Goal: Complete application form

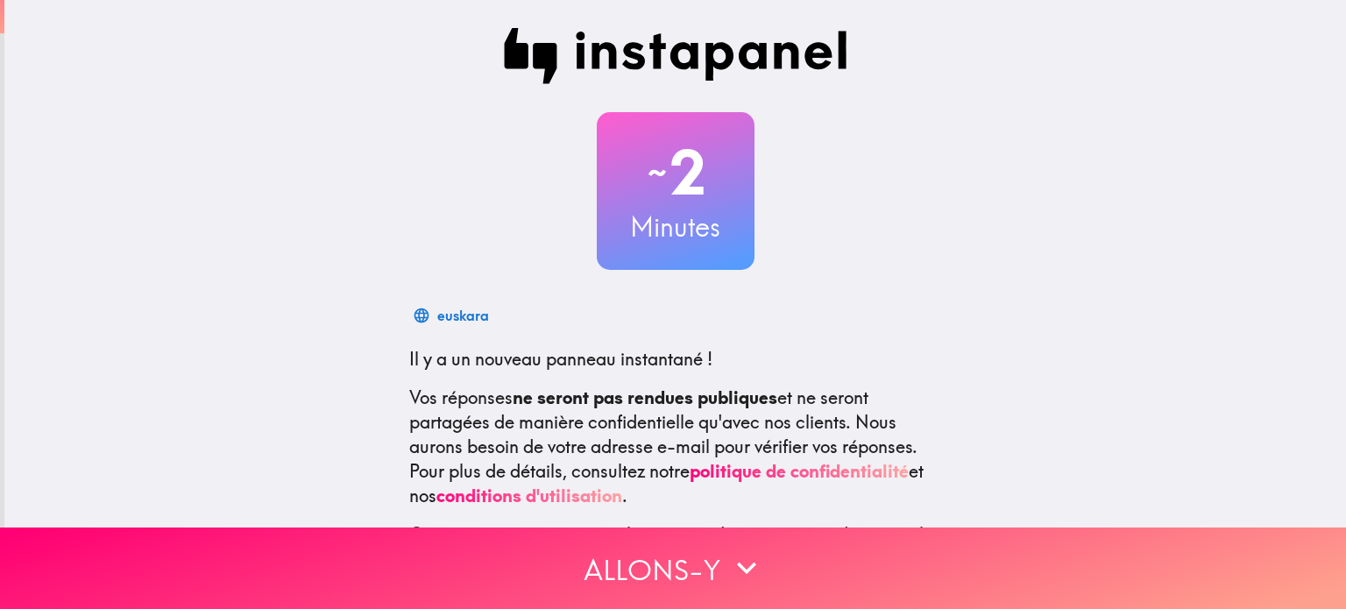
scroll to position [173, 0]
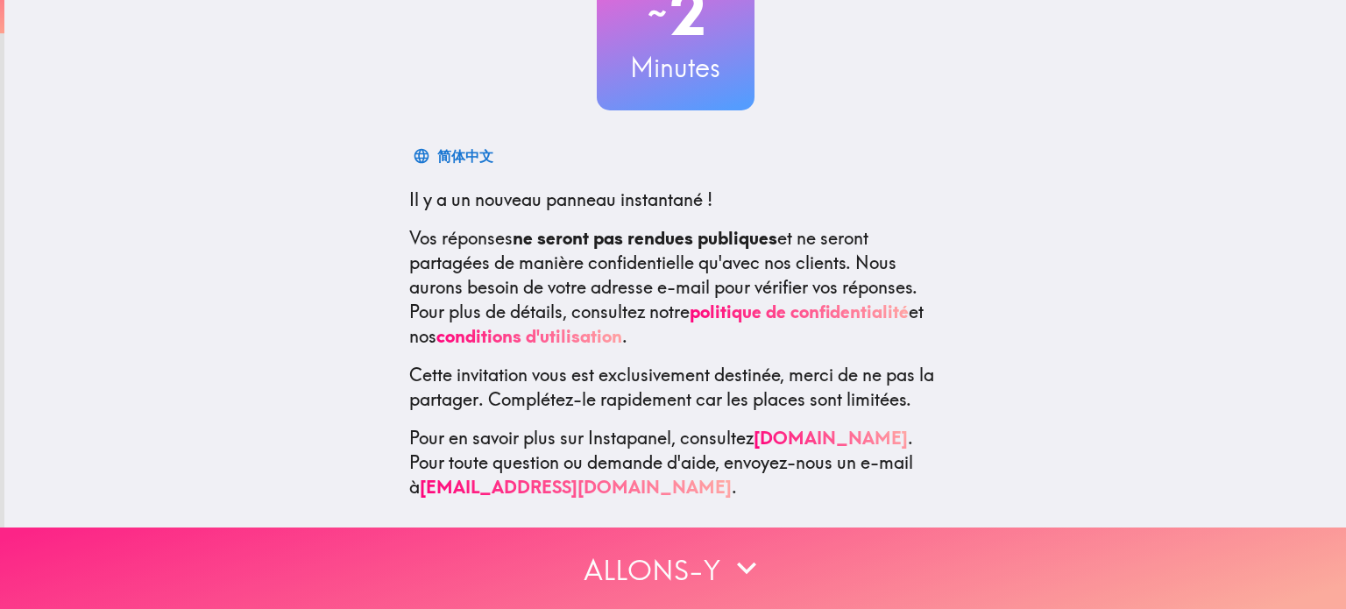
click at [688, 577] on font "Allons-y" at bounding box center [651, 567] width 137 height 53
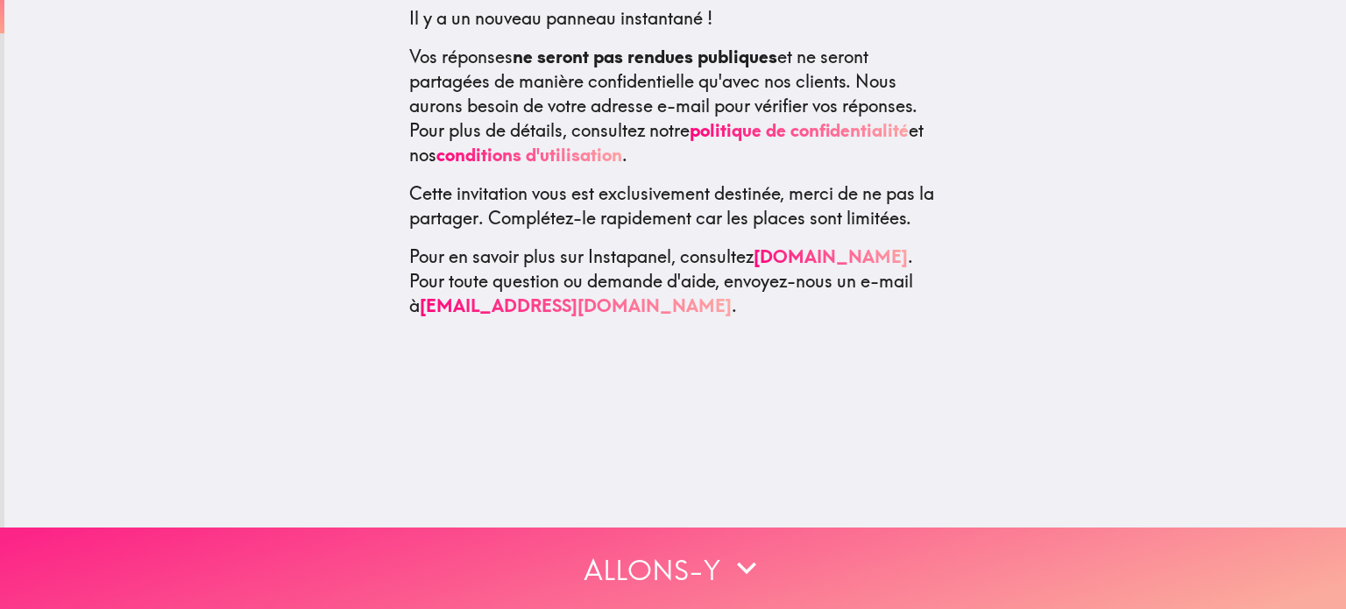
scroll to position [0, 0]
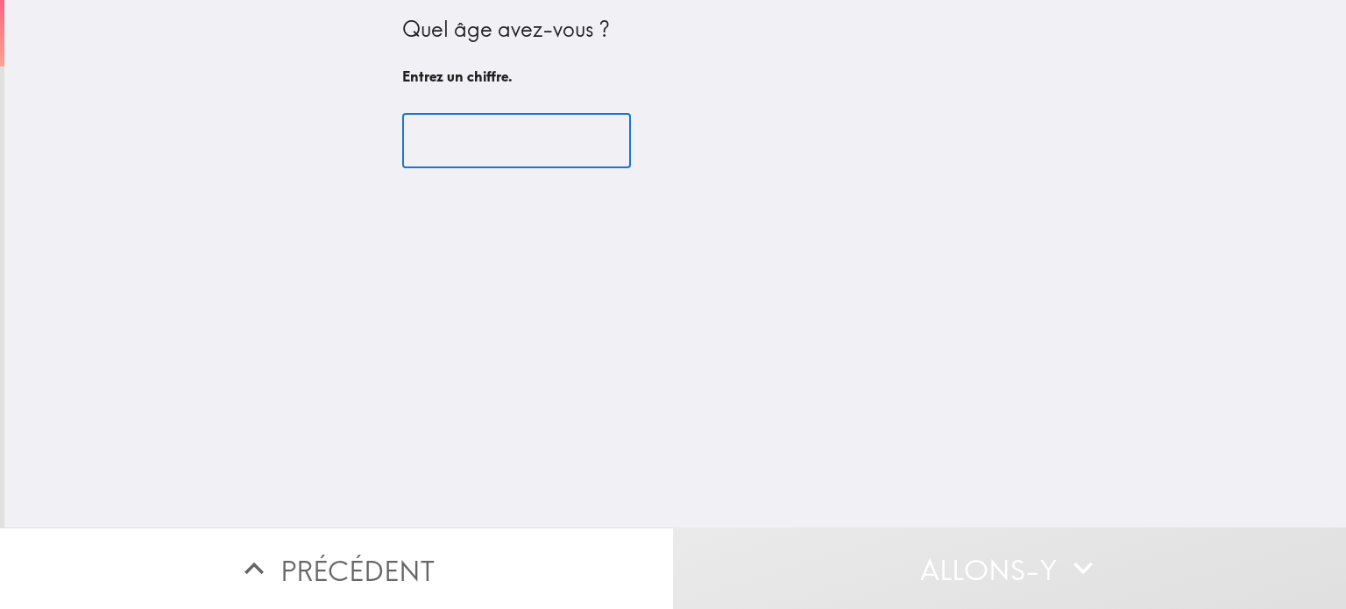
click at [544, 150] on input "number" at bounding box center [516, 141] width 229 height 54
click at [541, 151] on input "2" at bounding box center [516, 141] width 229 height 54
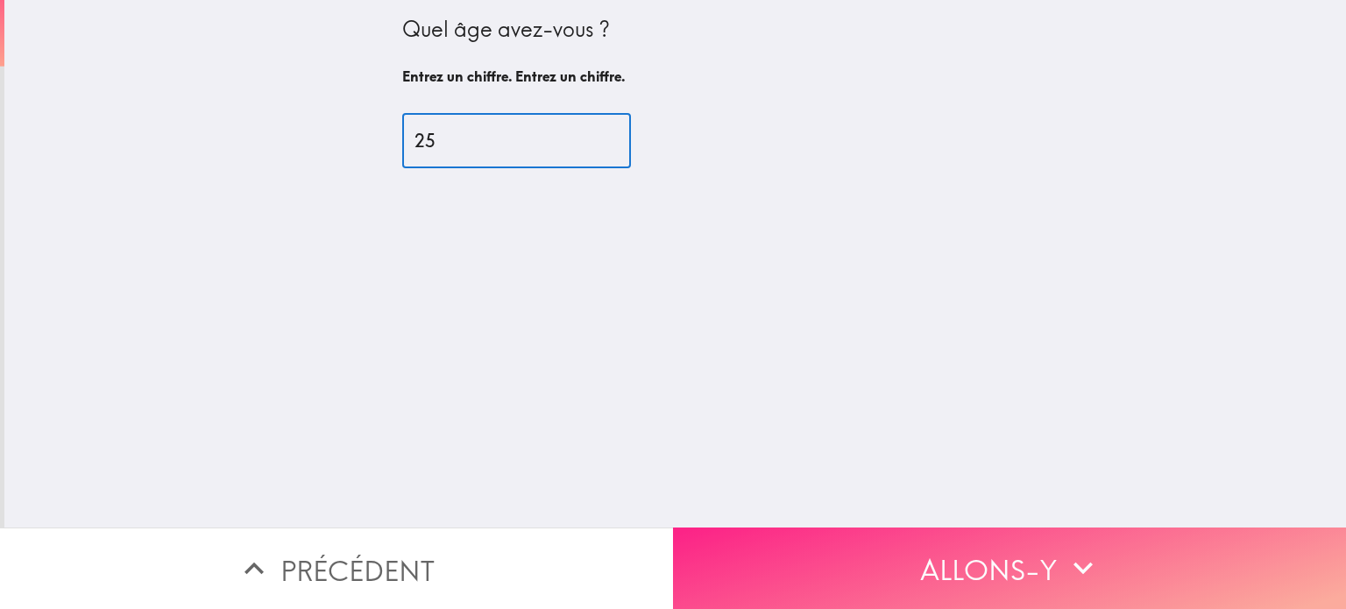
type input "25"
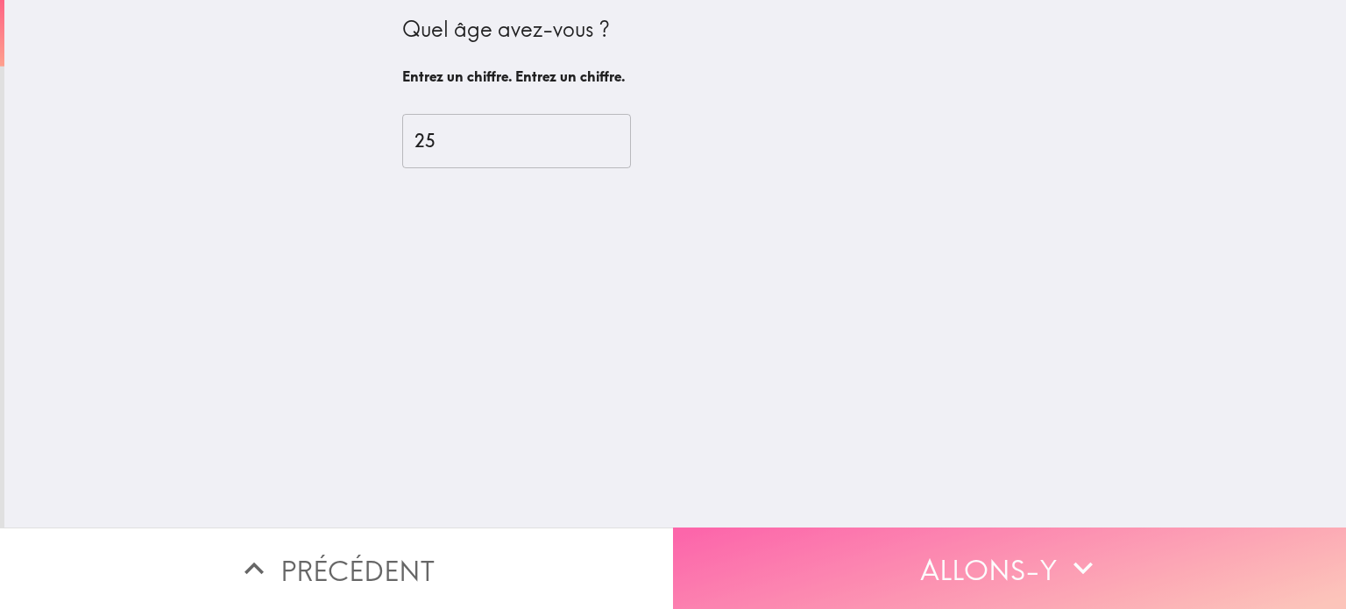
click at [1092, 557] on icon "button" at bounding box center [1083, 567] width 39 height 39
